Goal: Task Accomplishment & Management: Use online tool/utility

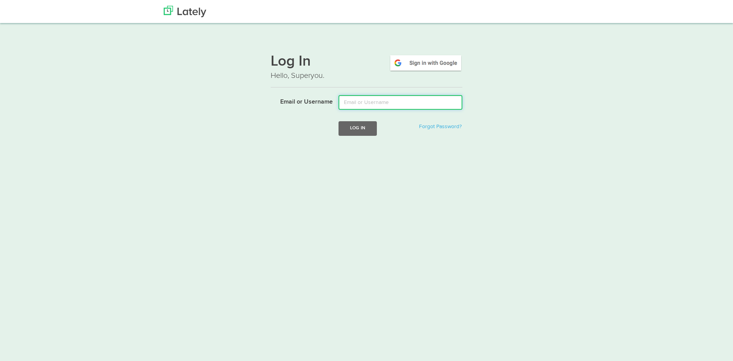
click at [368, 104] on input "Email or Username" at bounding box center [401, 102] width 124 height 15
type input "mike@maximizedmind.com"
click at [353, 120] on form "Email or Username mike@maximizedmind.com Log In Forgot Password?" at bounding box center [367, 121] width 192 height 52
click at [356, 130] on button "Log In" at bounding box center [358, 128] width 38 height 14
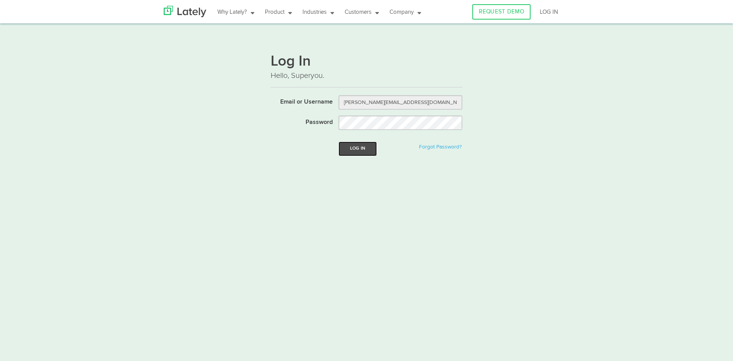
click at [357, 151] on button "Log In" at bounding box center [358, 149] width 38 height 14
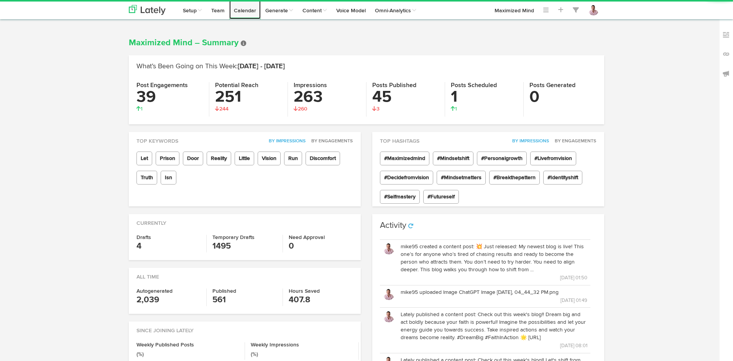
click at [252, 12] on link "Calendar" at bounding box center [244, 9] width 31 height 19
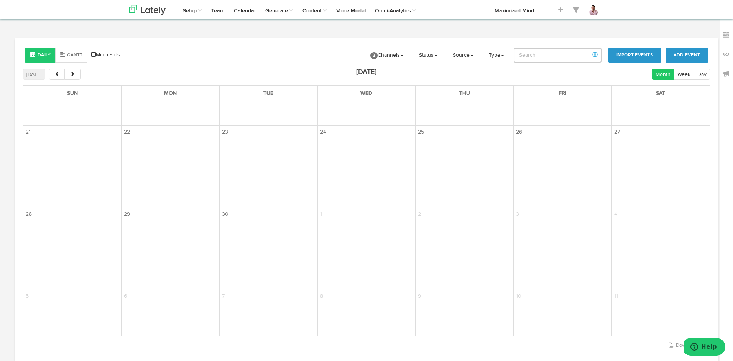
scroll to position [1063, 0]
